Goal: Information Seeking & Learning: Find specific fact

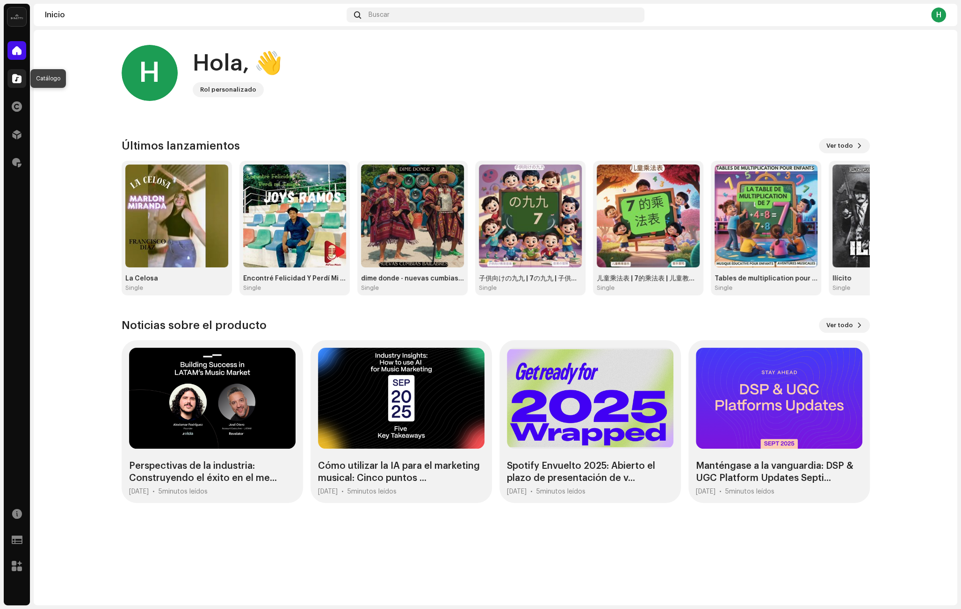
click at [13, 78] on span at bounding box center [16, 78] width 9 height 7
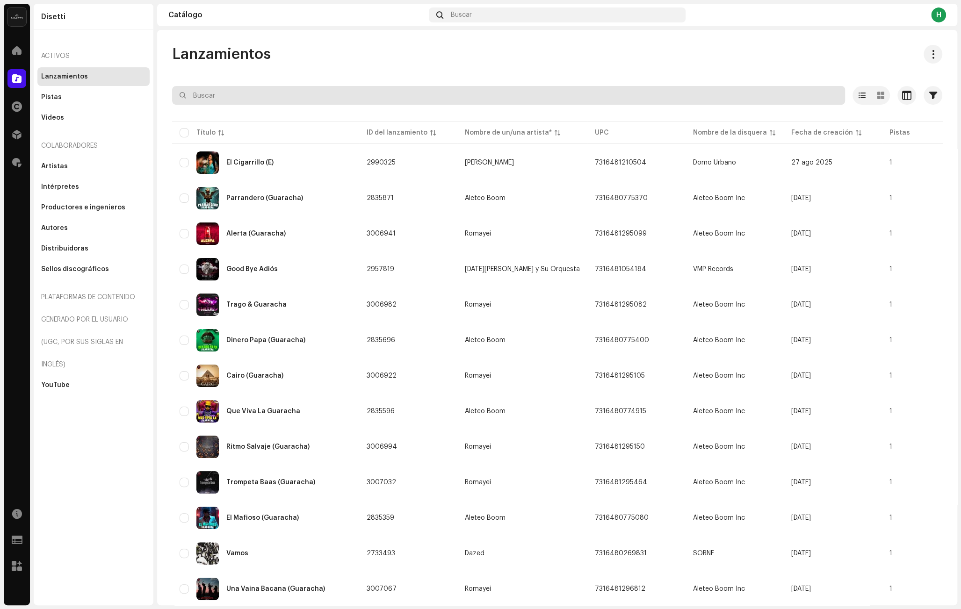
click at [252, 100] on input "text" at bounding box center [508, 95] width 673 height 19
paste input "El Zarandeo"
type input "El Zarandeo"
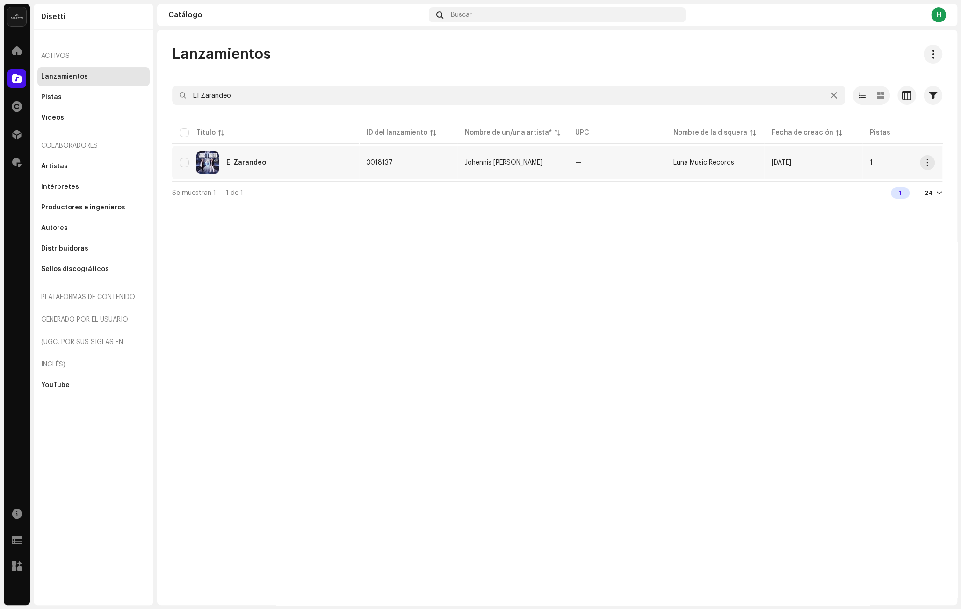
click at [321, 162] on div "El Zarandeo" at bounding box center [266, 163] width 172 height 22
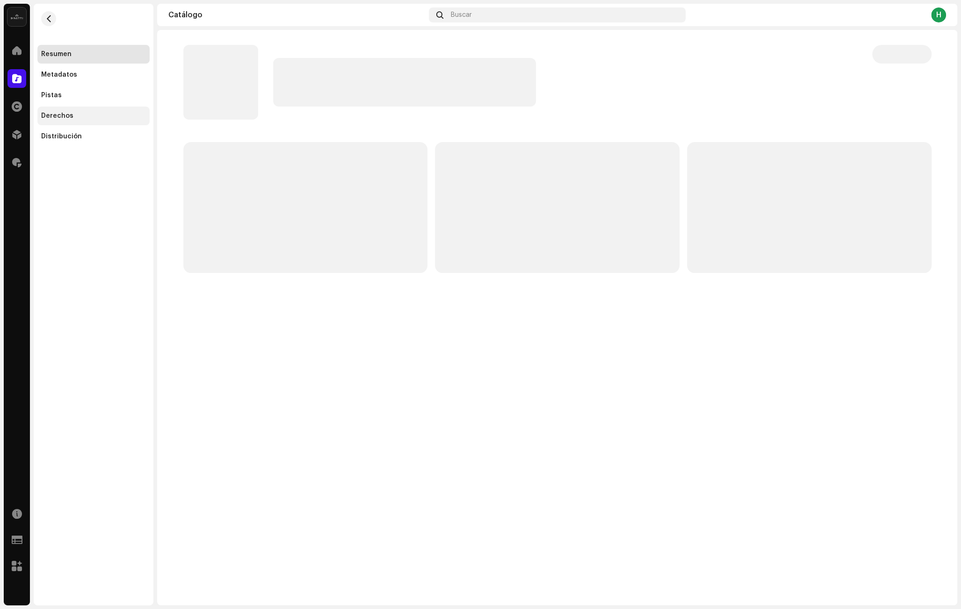
click at [85, 110] on div "Derechos" at bounding box center [93, 116] width 112 height 19
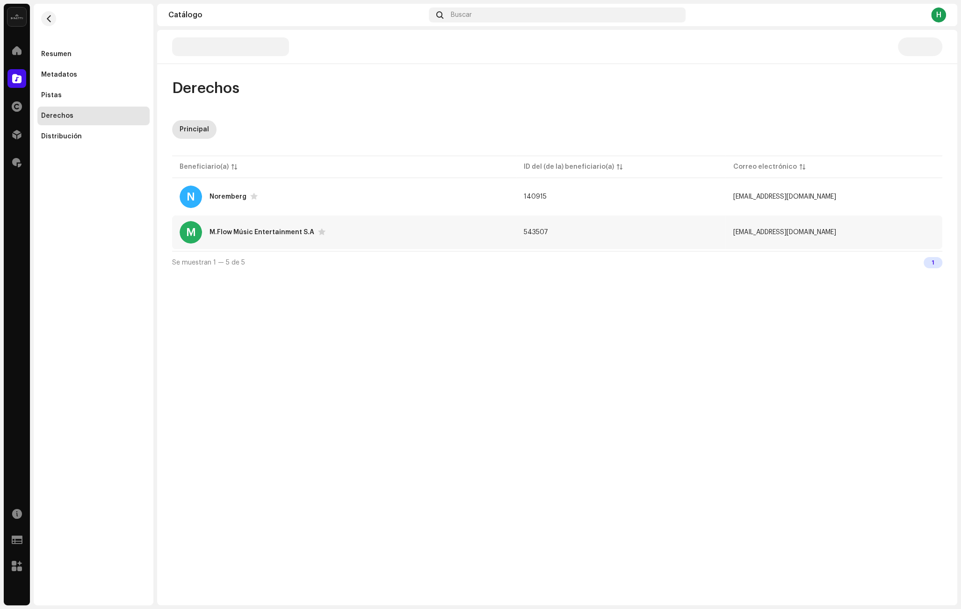
click at [369, 235] on div "[PERSON_NAME]Flow Músic Entertainment S.A" at bounding box center [344, 232] width 329 height 22
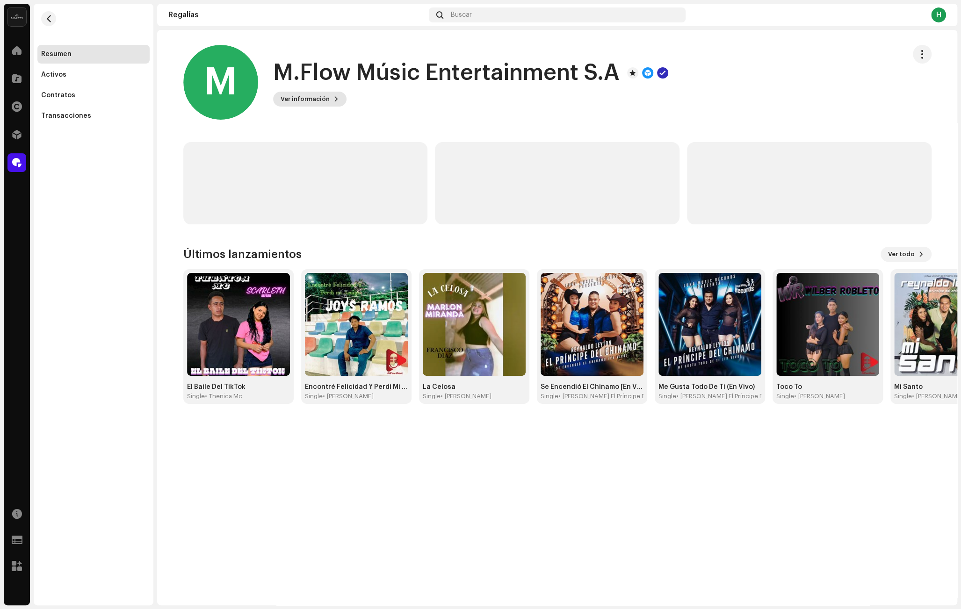
click at [306, 100] on span "Ver información" at bounding box center [305, 99] width 49 height 19
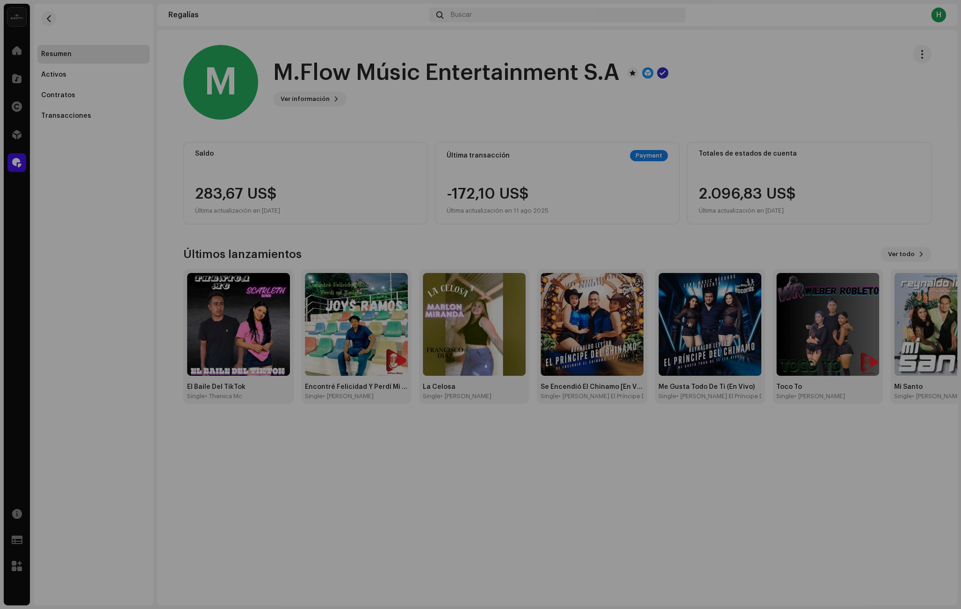
click at [448, 118] on div "[PERSON_NAME]Flow Músic Entertainment S.A 543507 Tipo Beneficiario(a) de la dis…" at bounding box center [480, 304] width 961 height 609
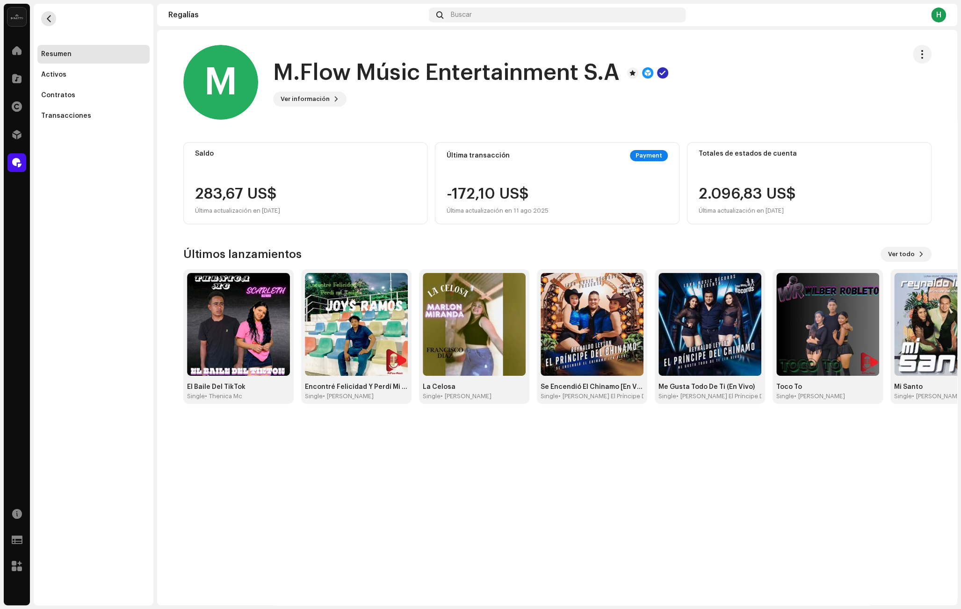
click at [51, 19] on span "button" at bounding box center [48, 18] width 7 height 7
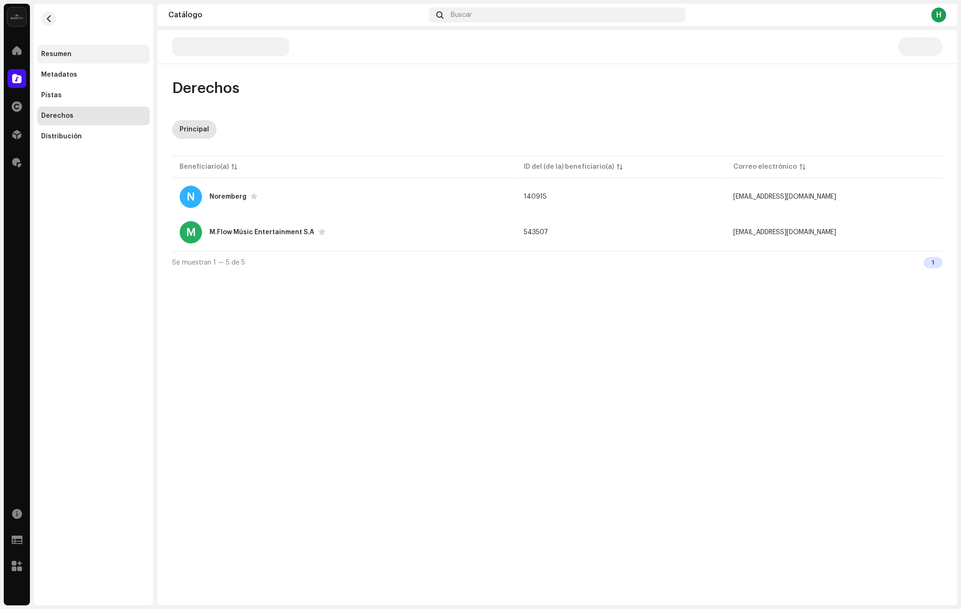
click at [82, 55] on div "Resumen" at bounding box center [93, 54] width 105 height 7
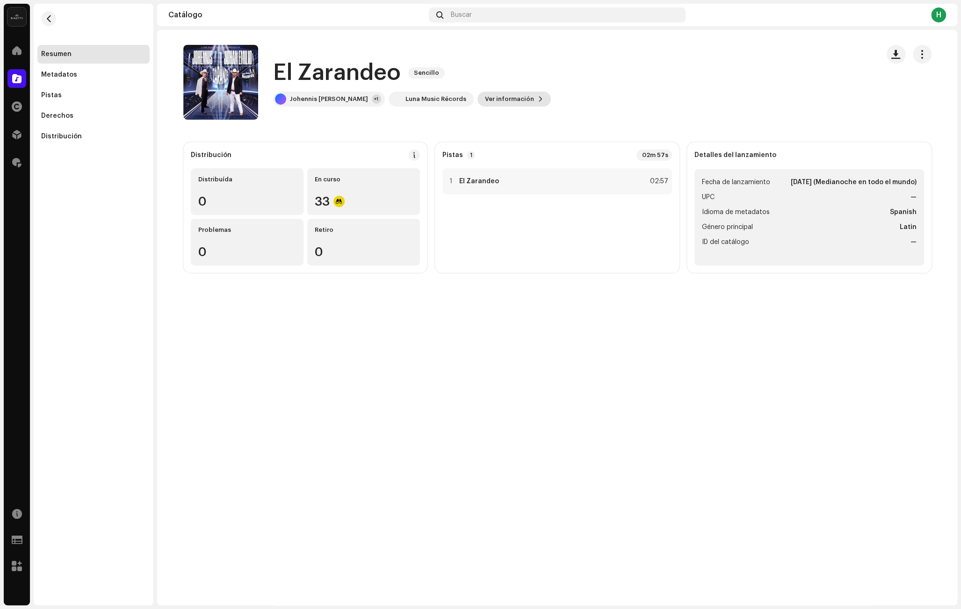
click at [506, 101] on span "Ver información" at bounding box center [509, 99] width 49 height 19
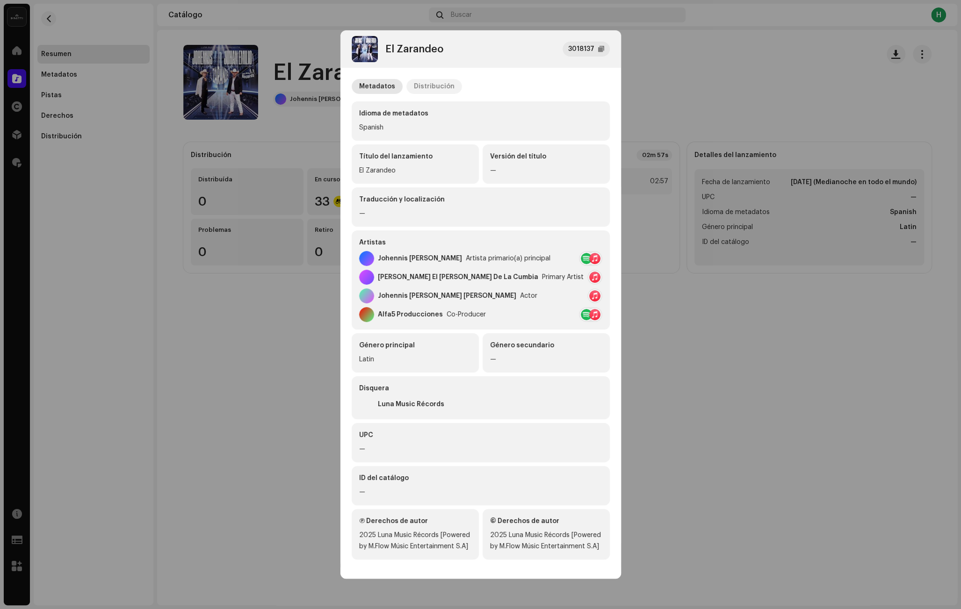
click at [426, 89] on div "Distribución" at bounding box center [434, 86] width 41 height 15
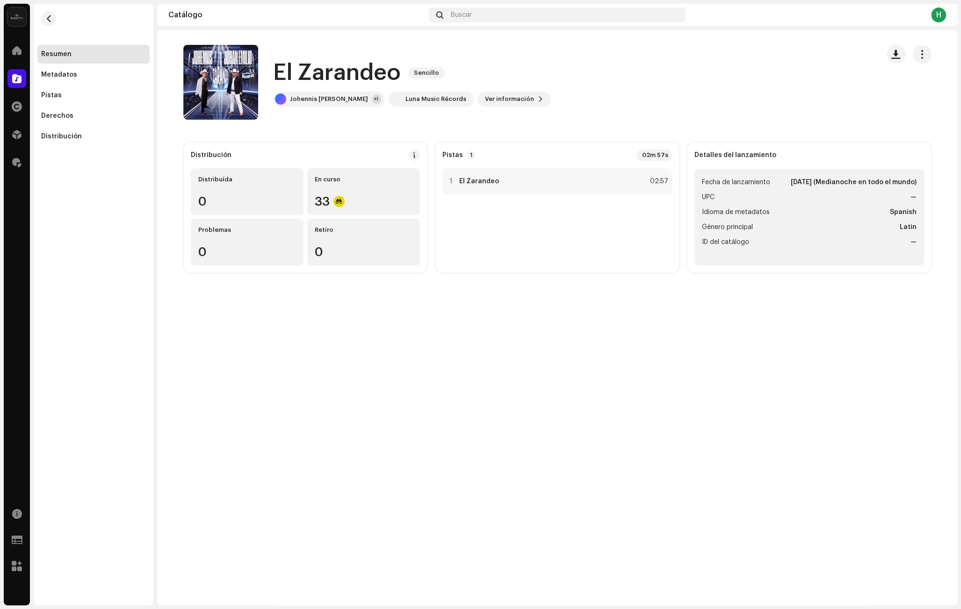
click at [684, 83] on div "El Zarandeo 3018137 Metadatos Distribución Fecha de lanzamiento [DATE] (Mediano…" at bounding box center [480, 304] width 961 height 609
click at [14, 78] on span at bounding box center [16, 78] width 9 height 7
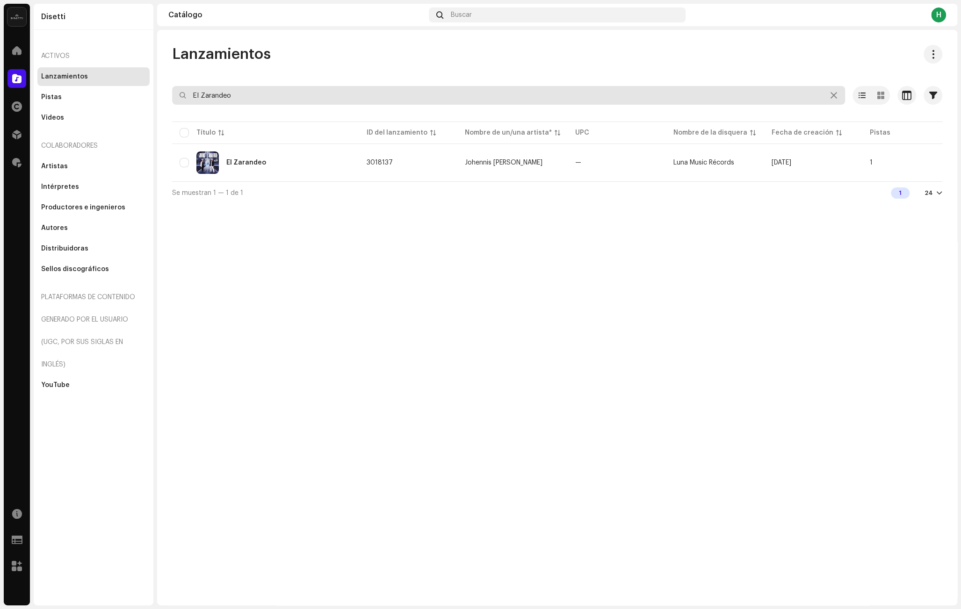
click at [228, 91] on input "El Zarandeo" at bounding box center [508, 95] width 673 height 19
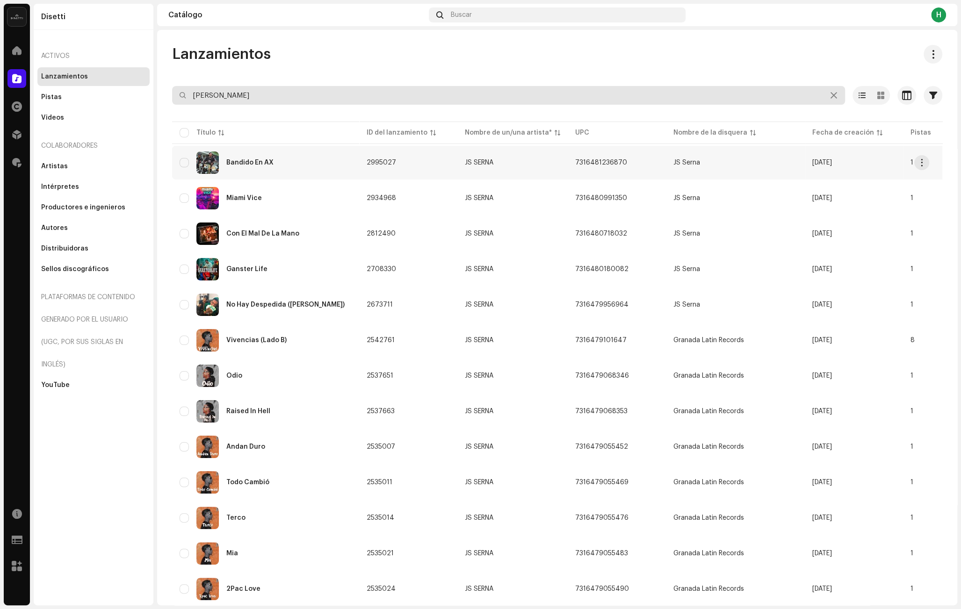
type input "[PERSON_NAME]"
click at [391, 170] on td "2995027" at bounding box center [408, 163] width 98 height 34
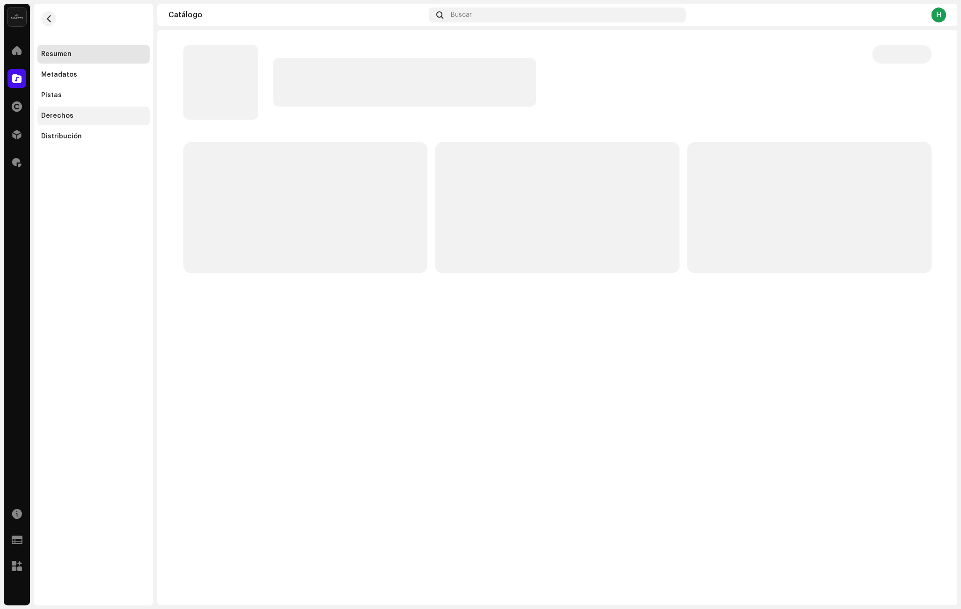
click at [72, 119] on div "Derechos" at bounding box center [93, 115] width 105 height 7
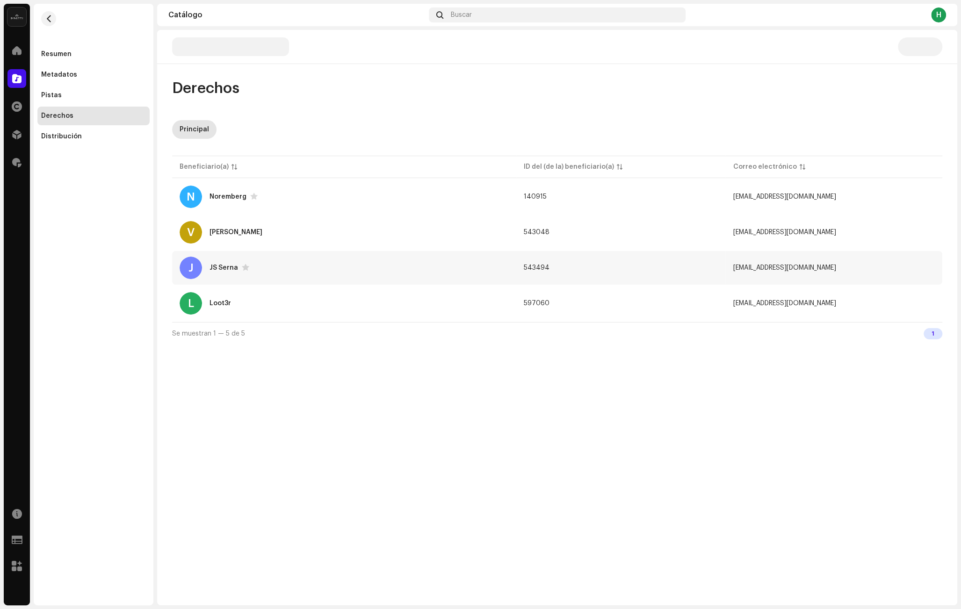
click at [296, 257] on div "J [PERSON_NAME]" at bounding box center [344, 268] width 329 height 22
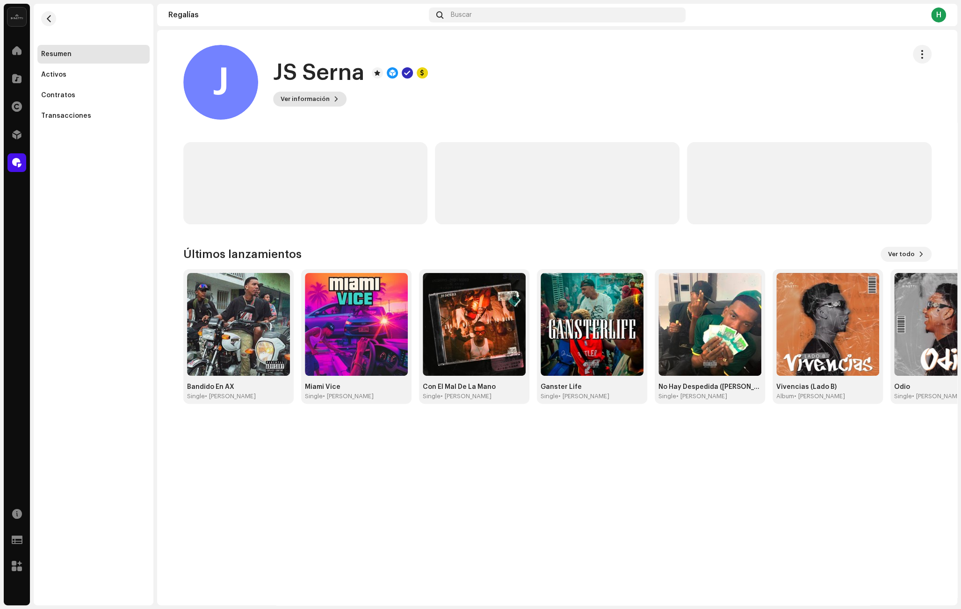
click at [309, 104] on span "Ver información" at bounding box center [305, 99] width 49 height 19
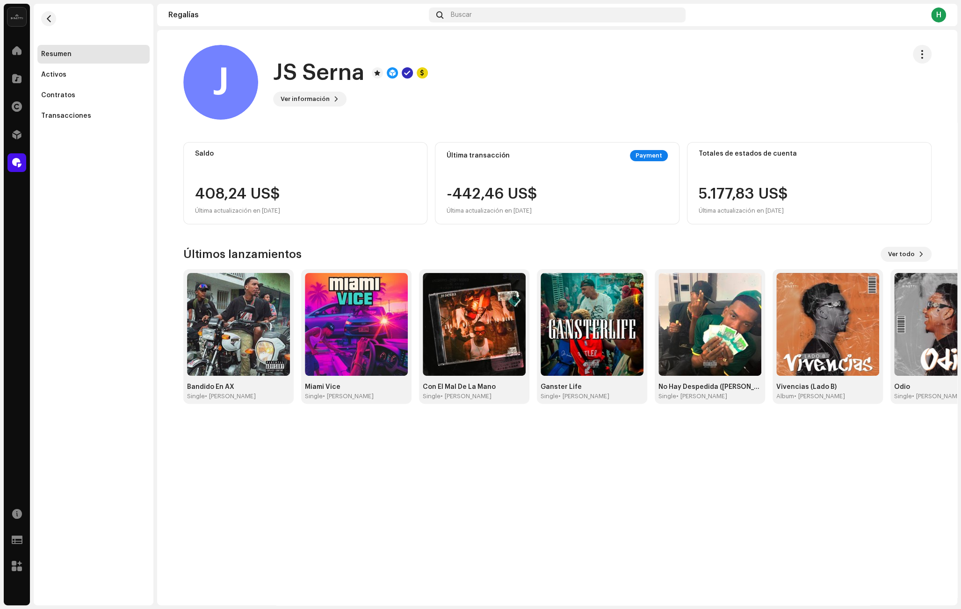
click at [63, 149] on div "J [PERSON_NAME] 543494 Tipo Beneficiario(a) de la distribución Pagar a nombre d…" at bounding box center [480, 304] width 961 height 609
click at [6, 165] on div "Regalías" at bounding box center [17, 163] width 26 height 26
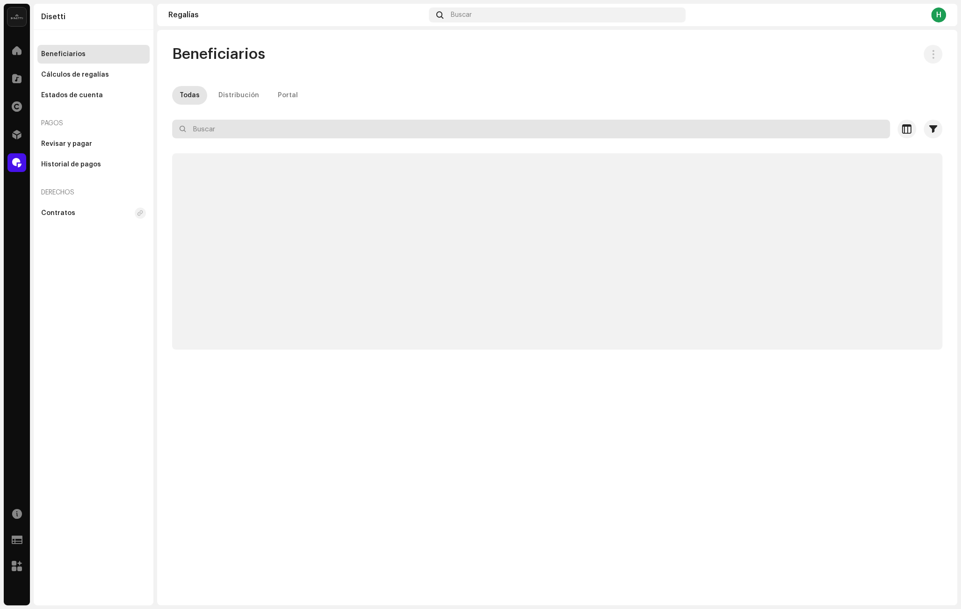
click at [206, 128] on input "text" at bounding box center [531, 129] width 718 height 19
paste input "[EMAIL_ADDRESS][DOMAIN_NAME]"
type input "[EMAIL_ADDRESS][DOMAIN_NAME]"
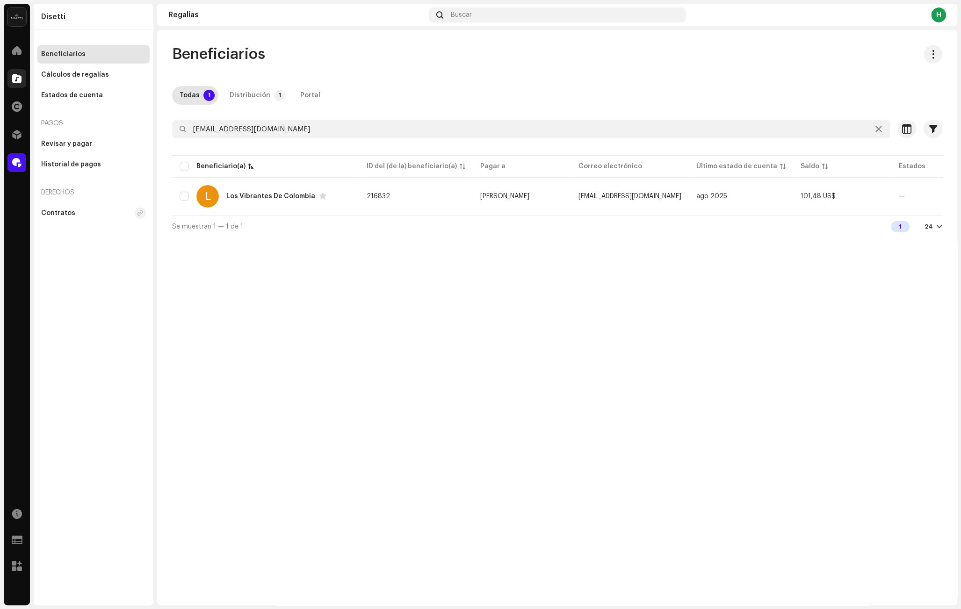
click at [14, 77] on span at bounding box center [16, 78] width 9 height 7
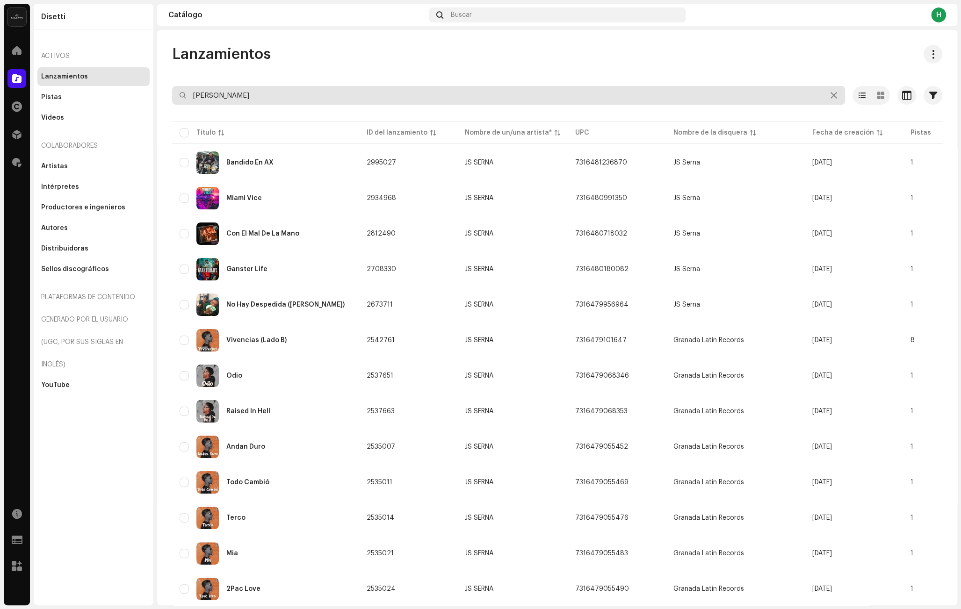
click at [261, 94] on input "[PERSON_NAME]" at bounding box center [508, 95] width 673 height 19
type input "GAIA"
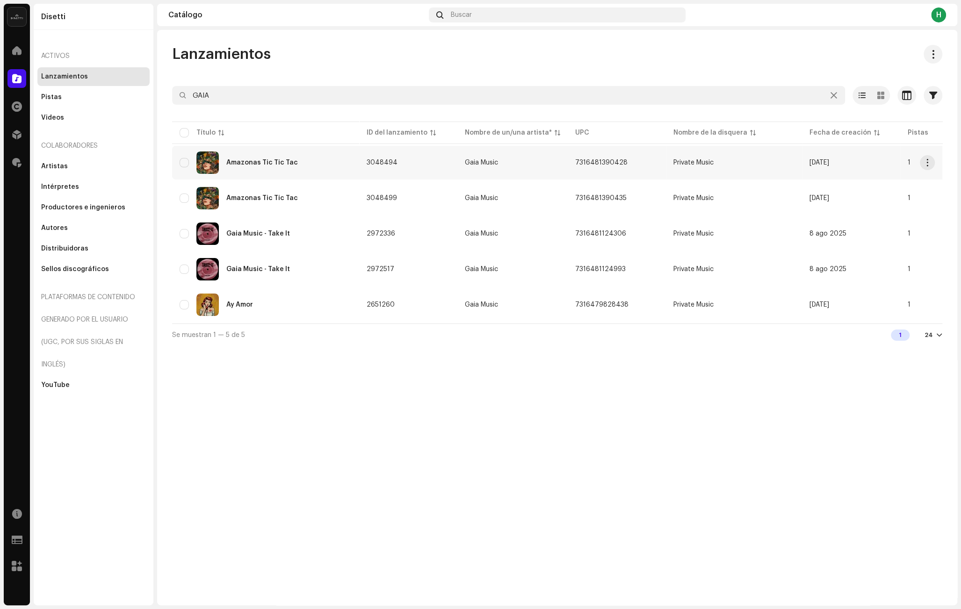
click at [323, 166] on div "Amazonas Tic Tic Tac" at bounding box center [266, 163] width 172 height 22
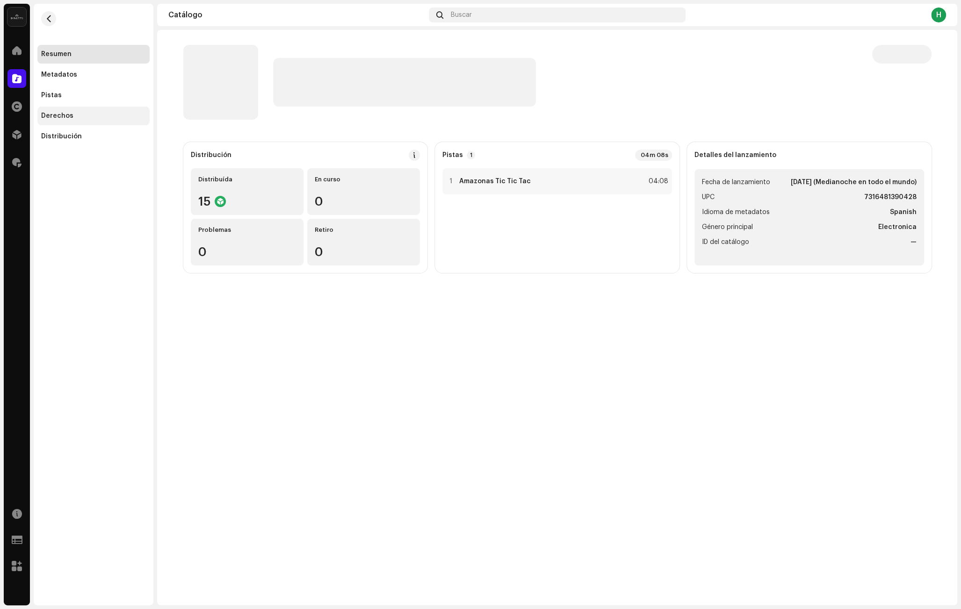
click at [51, 114] on div "Derechos" at bounding box center [57, 115] width 32 height 7
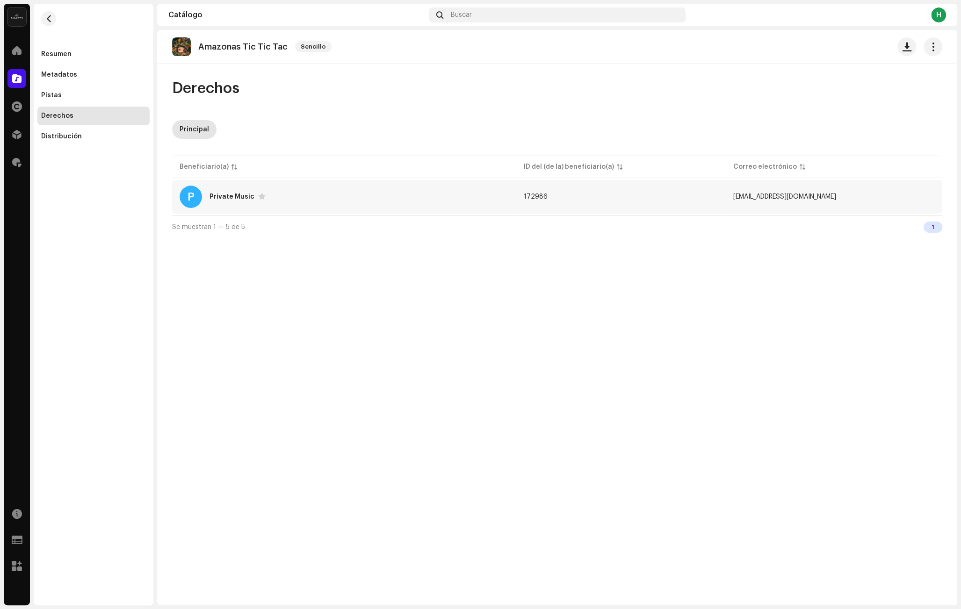
click at [297, 200] on div "P Private Music" at bounding box center [344, 197] width 329 height 22
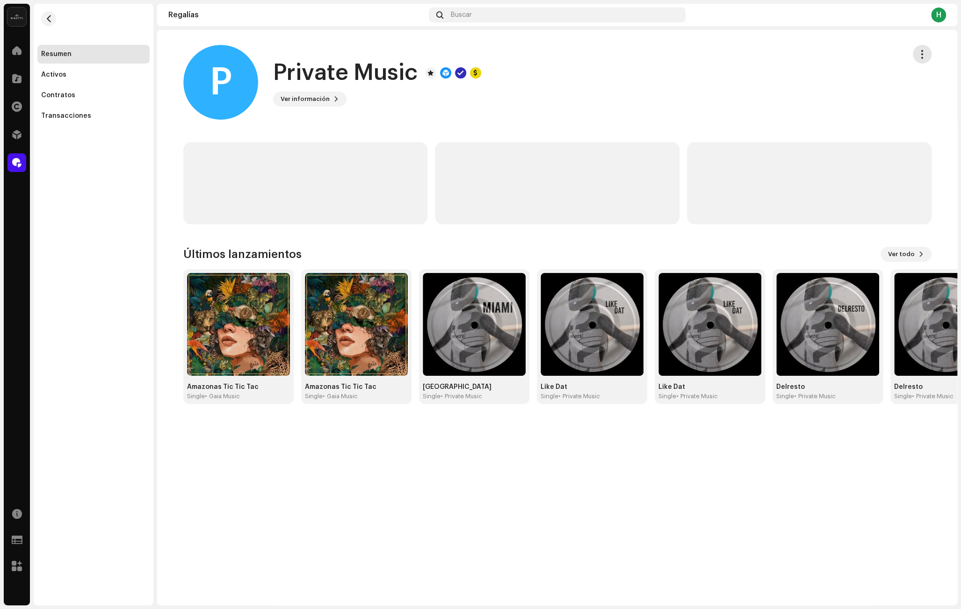
click at [720, 53] on button "button" at bounding box center [922, 54] width 19 height 19
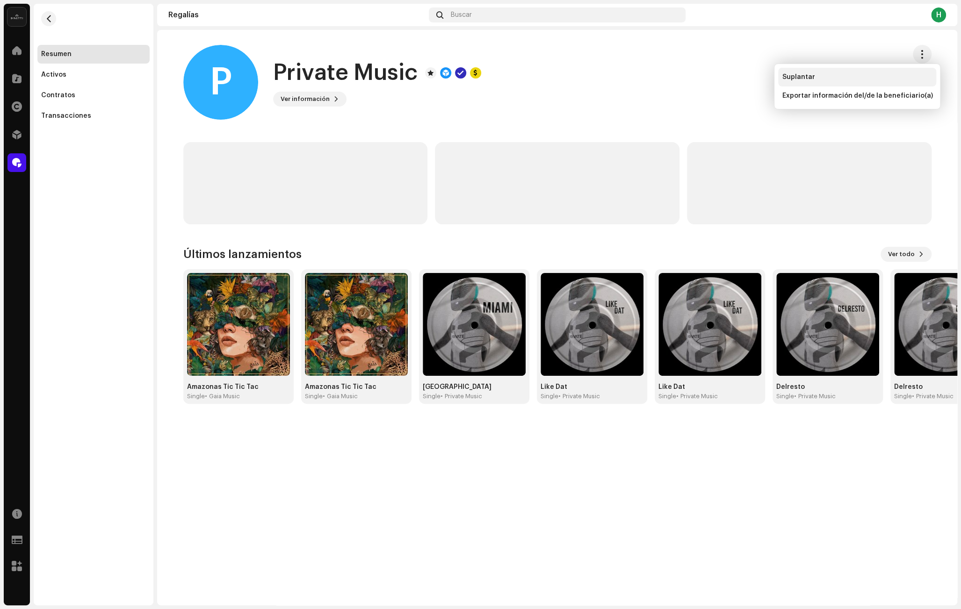
click at [720, 75] on span "Suplantar" at bounding box center [798, 76] width 33 height 7
